Goal: Use online tool/utility: Utilize a website feature to perform a specific function

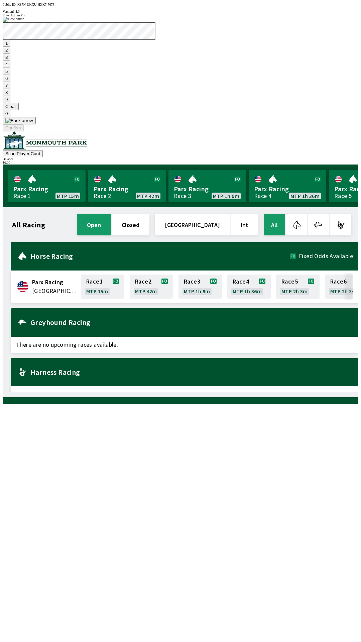
click at [10, 103] on button "9" at bounding box center [7, 99] width 8 height 7
click at [10, 89] on button "7" at bounding box center [7, 85] width 8 height 7
click at [10, 61] on button "3" at bounding box center [7, 57] width 8 height 7
click at [24, 131] on button "Confirm" at bounding box center [13, 127] width 21 height 7
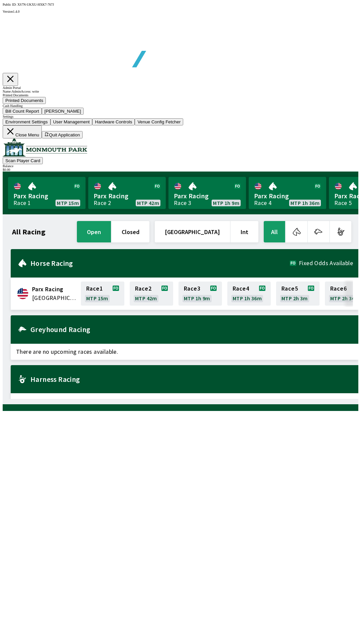
click at [42, 115] on button "Bill Count Report" at bounding box center [22, 111] width 39 height 7
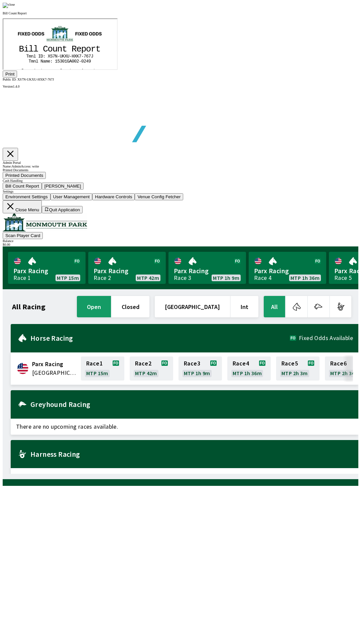
click at [17, 78] on button "Print" at bounding box center [10, 74] width 14 height 7
click at [312, 8] on div at bounding box center [181, 5] width 356 height 5
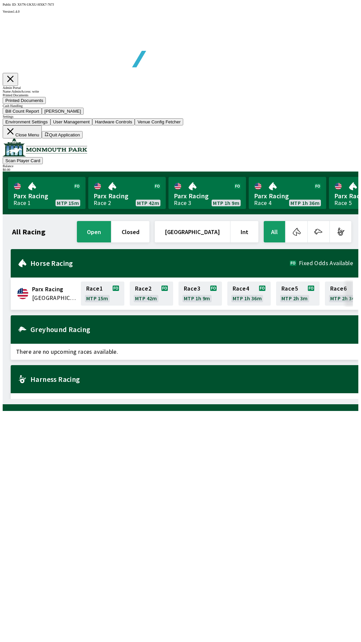
click at [84, 115] on button "[PERSON_NAME]" at bounding box center [63, 111] width 42 height 7
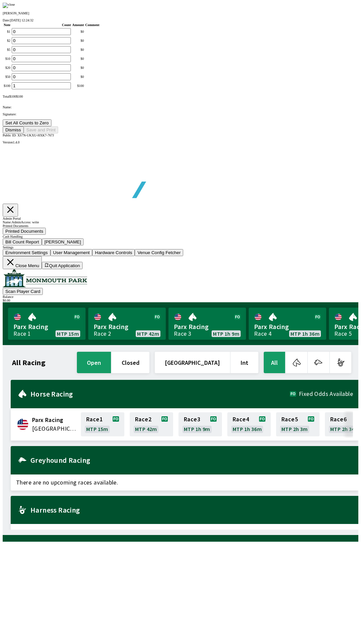
click at [52, 126] on button "Set All Counts to Zero" at bounding box center [27, 122] width 49 height 7
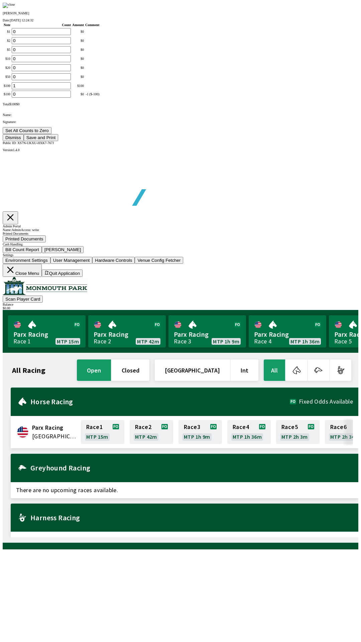
click at [58, 141] on button "Save and Print" at bounding box center [41, 137] width 34 height 7
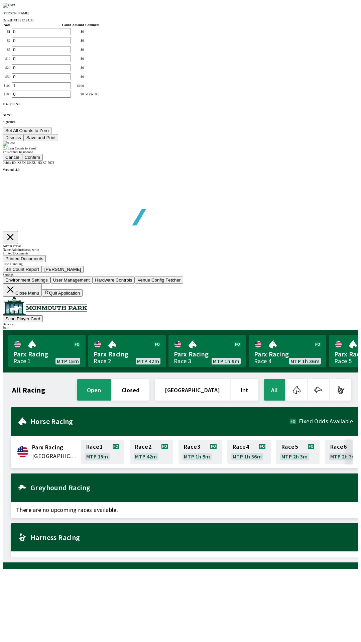
click at [43, 161] on button "Confirm" at bounding box center [32, 157] width 21 height 7
type input "0"
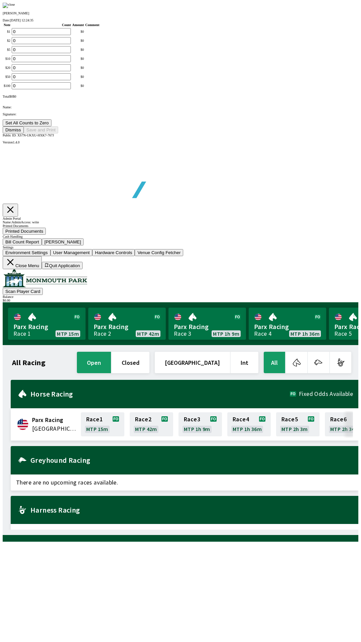
click at [24, 133] on button "Dismiss" at bounding box center [13, 129] width 21 height 7
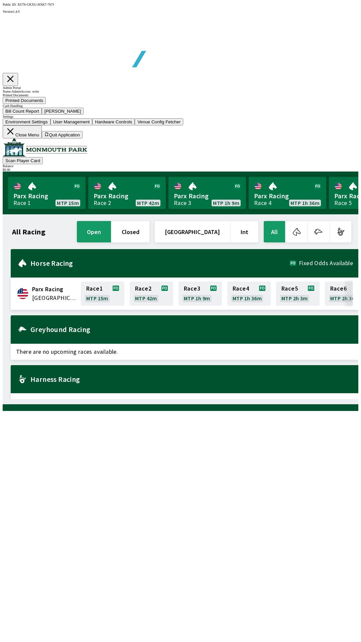
click at [42, 138] on button "Close Menu" at bounding box center [22, 131] width 39 height 13
